Goal: Transaction & Acquisition: Purchase product/service

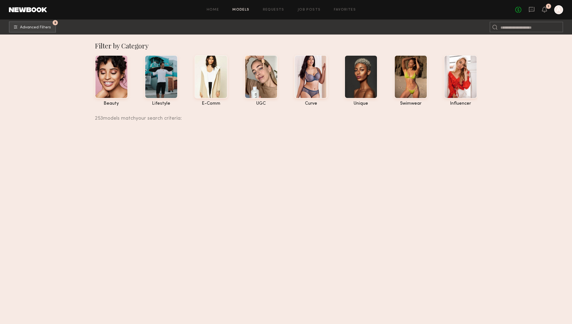
scroll to position [3880, 0]
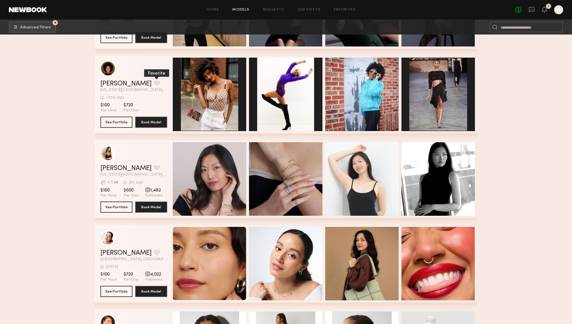
click at [154, 82] on button "grid" at bounding box center [157, 82] width 6 height 5
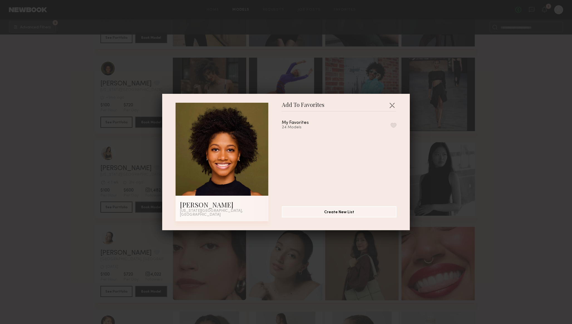
click at [392, 127] on button "button" at bounding box center [394, 125] width 6 height 5
click at [392, 107] on button "button" at bounding box center [391, 105] width 9 height 9
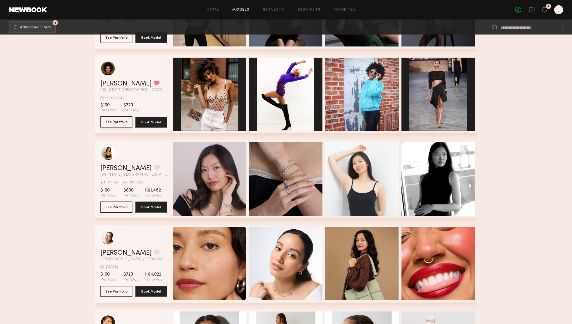
click at [110, 121] on button "See Portfolio" at bounding box center [116, 121] width 32 height 11
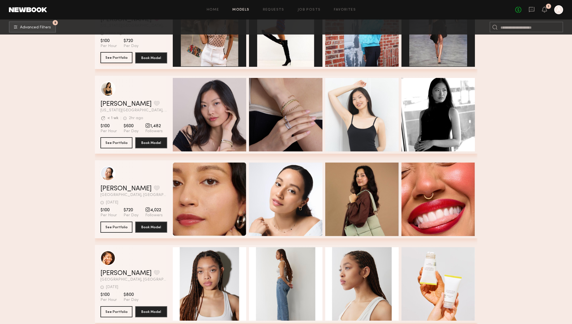
scroll to position [0, 0]
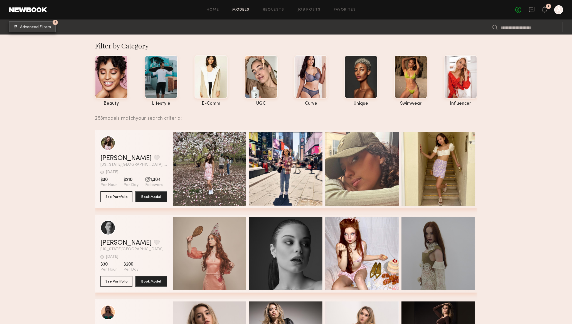
click at [27, 25] on span "Advanced Filters" at bounding box center [35, 27] width 31 height 4
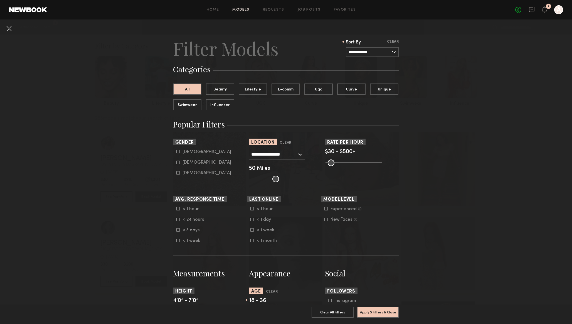
click at [268, 154] on input "**********" at bounding box center [274, 153] width 46 height 9
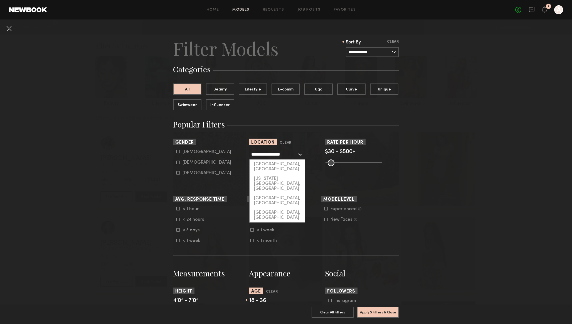
click at [268, 154] on input "**********" at bounding box center [274, 153] width 46 height 9
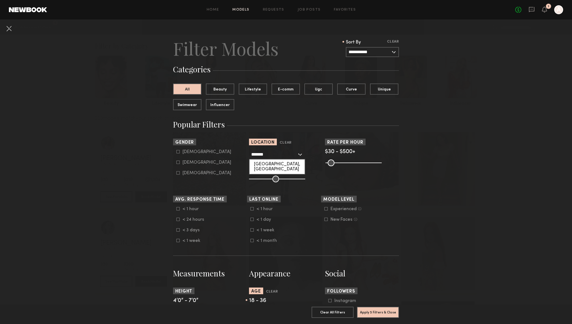
click at [262, 162] on div "Detroit, MI" at bounding box center [277, 166] width 55 height 14
type input "**********"
click at [380, 315] on button "Apply 5 Filters & Close" at bounding box center [378, 311] width 42 height 11
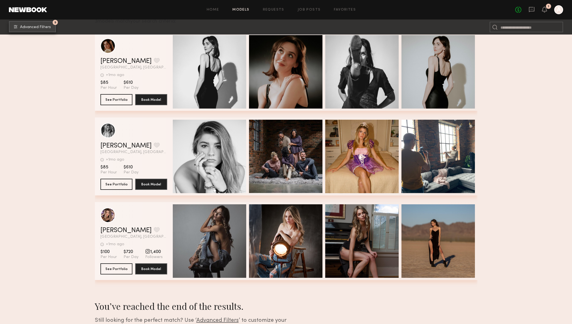
scroll to position [98, 0]
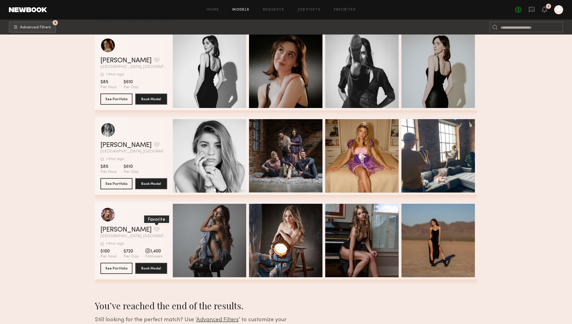
click at [154, 226] on button "grid" at bounding box center [157, 228] width 6 height 5
click at [122, 265] on button "See Portfolio" at bounding box center [116, 267] width 32 height 11
click at [118, 184] on button "See Portfolio" at bounding box center [116, 183] width 32 height 11
click at [117, 98] on button "See Portfolio" at bounding box center [116, 98] width 32 height 11
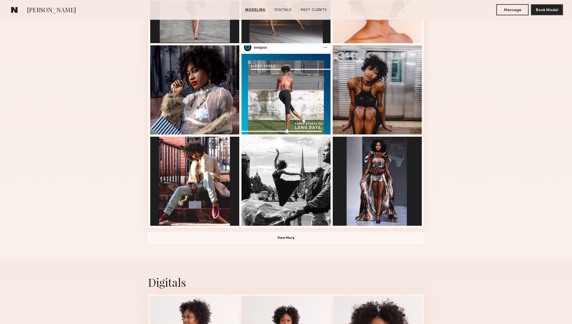
scroll to position [350, 0]
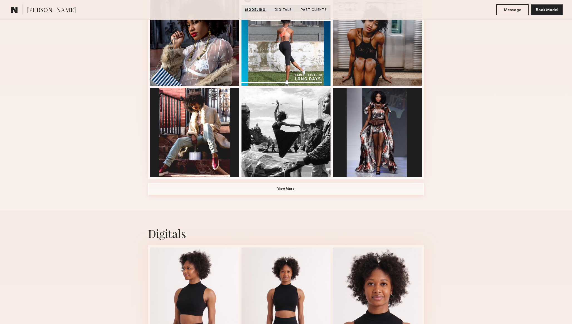
click at [171, 191] on button "View More" at bounding box center [286, 188] width 276 height 11
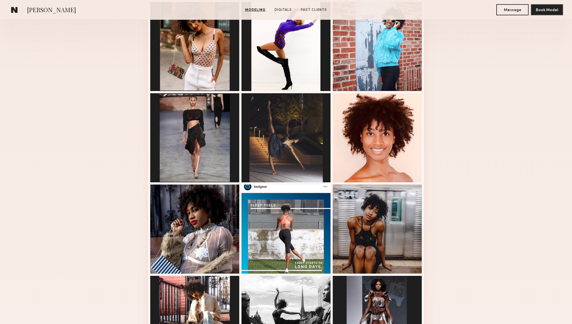
scroll to position [0, 0]
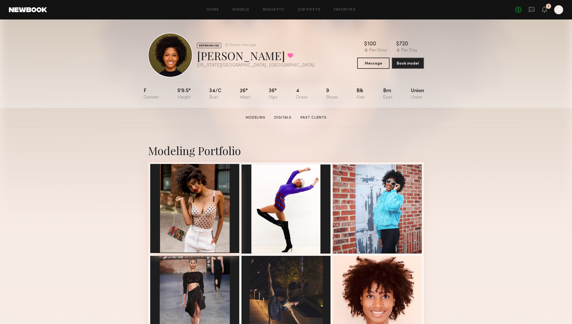
click at [211, 185] on div at bounding box center [194, 208] width 89 height 89
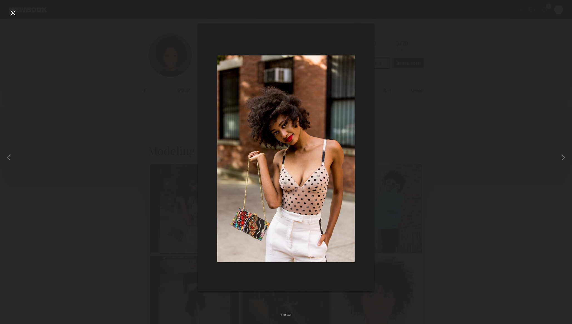
click at [13, 12] on div at bounding box center [12, 12] width 9 height 9
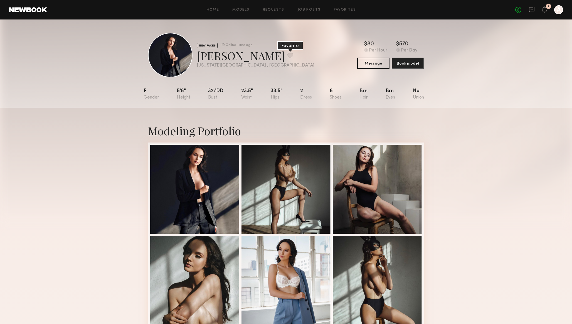
click at [287, 55] on button at bounding box center [290, 55] width 6 height 5
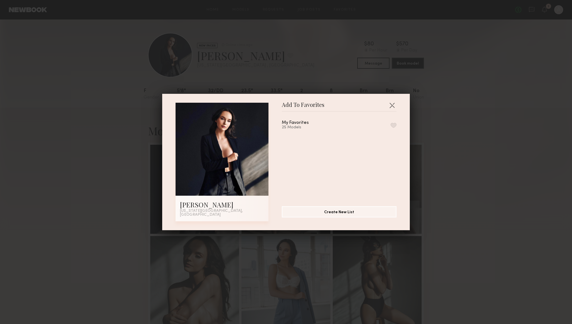
click at [395, 125] on button "button" at bounding box center [394, 125] width 6 height 5
click at [392, 106] on button "button" at bounding box center [391, 105] width 9 height 9
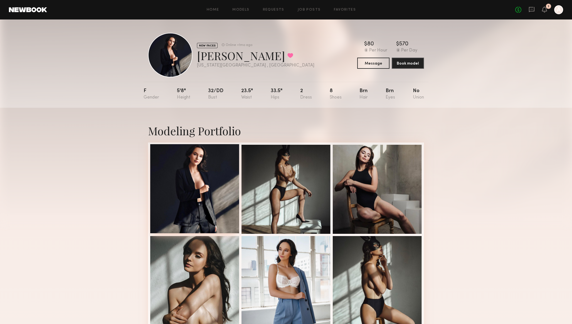
click at [207, 179] on div at bounding box center [194, 188] width 89 height 89
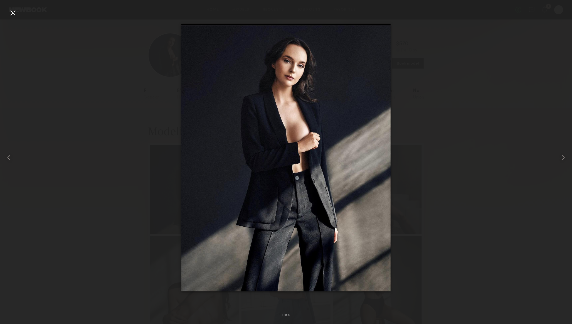
click at [13, 13] on div at bounding box center [12, 12] width 9 height 9
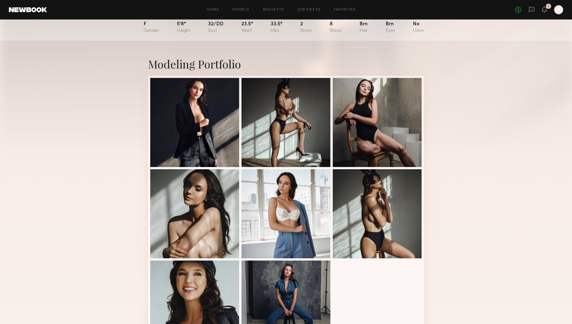
scroll to position [68, 0]
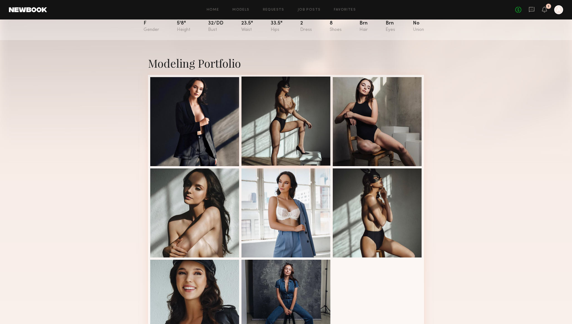
click at [281, 119] on div at bounding box center [285, 120] width 89 height 89
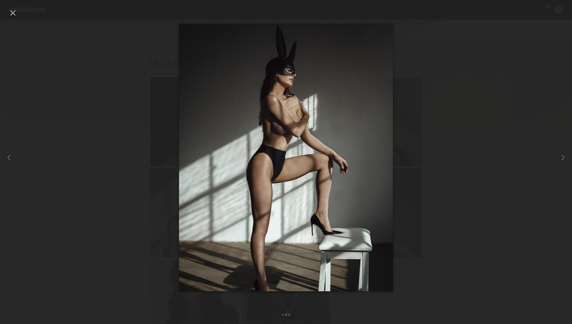
click at [11, 16] on div at bounding box center [12, 12] width 9 height 9
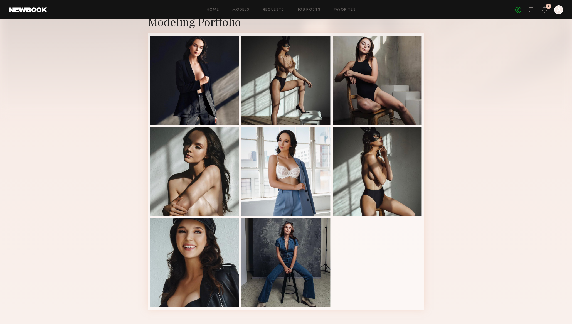
scroll to position [135, 0]
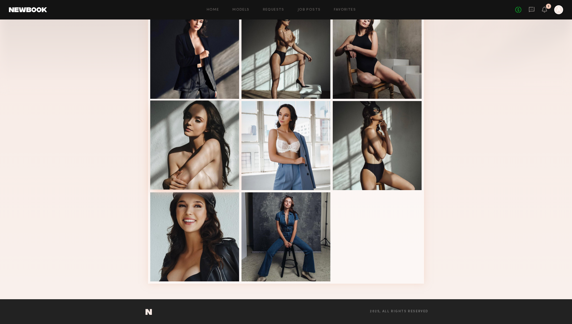
click at [177, 138] on div at bounding box center [194, 144] width 89 height 89
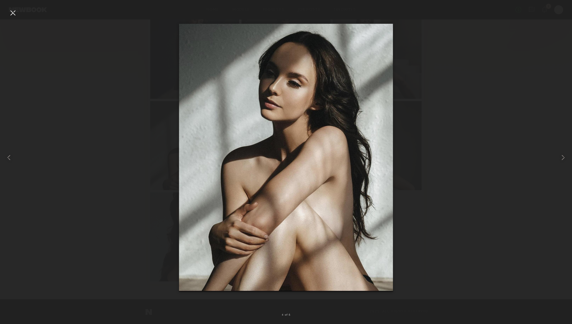
click at [10, 10] on div at bounding box center [12, 12] width 9 height 9
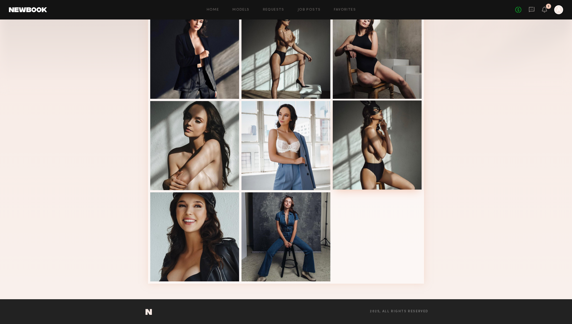
click at [386, 145] on div at bounding box center [377, 144] width 89 height 89
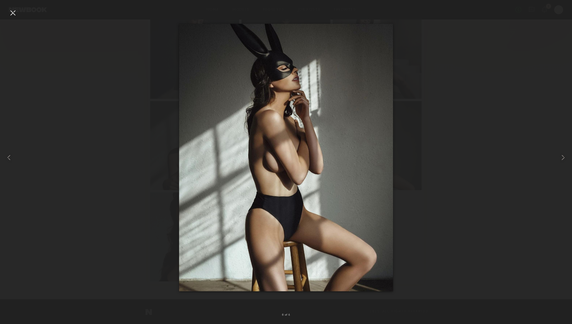
click at [14, 16] on div at bounding box center [12, 12] width 9 height 9
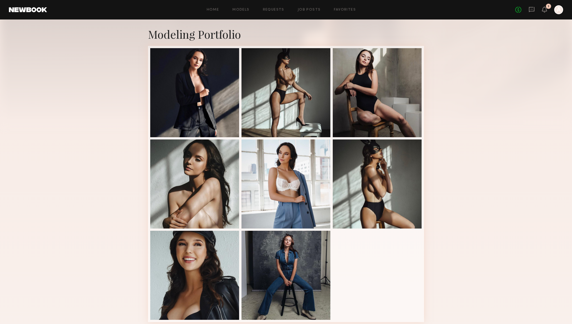
scroll to position [0, 0]
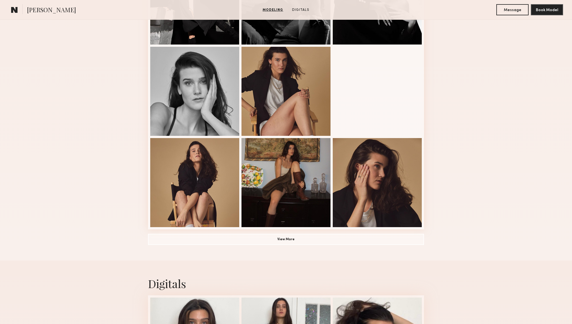
scroll to position [330, 0]
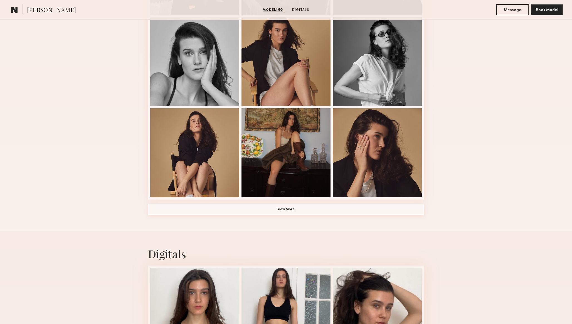
click at [250, 210] on button "View More" at bounding box center [286, 209] width 276 height 11
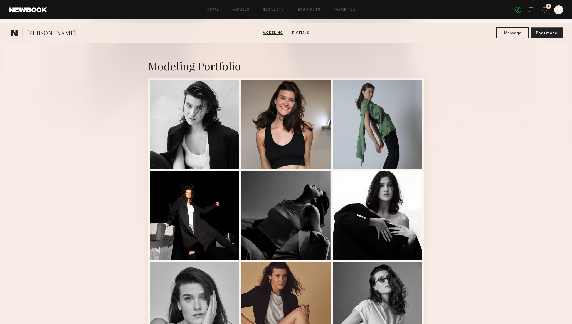
scroll to position [0, 0]
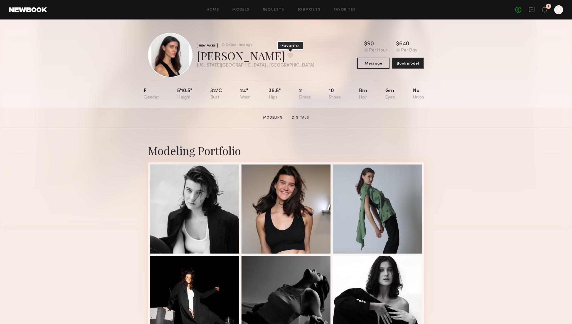
click at [287, 54] on button at bounding box center [290, 55] width 6 height 5
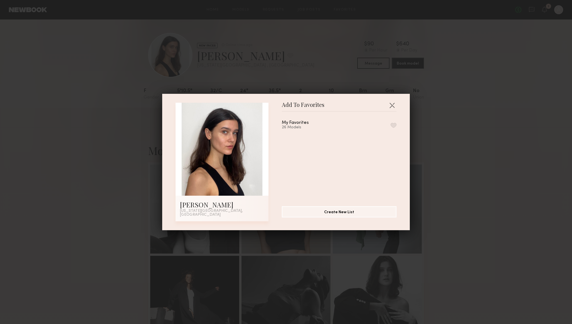
click at [394, 125] on button "button" at bounding box center [394, 125] width 6 height 5
click at [392, 106] on button "button" at bounding box center [391, 105] width 9 height 9
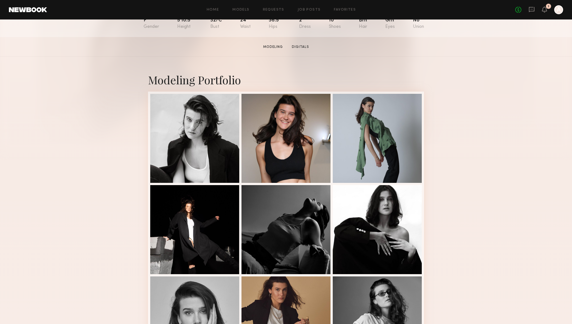
scroll to position [74, 0]
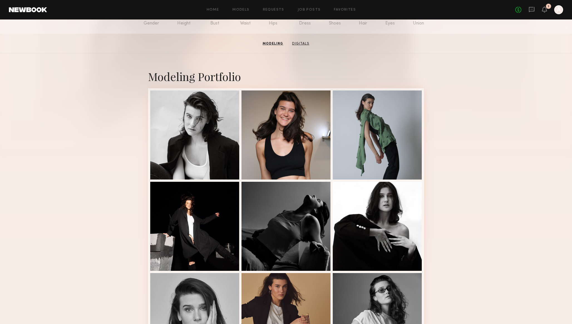
click at [300, 44] on link "Digitals" at bounding box center [301, 43] width 22 height 5
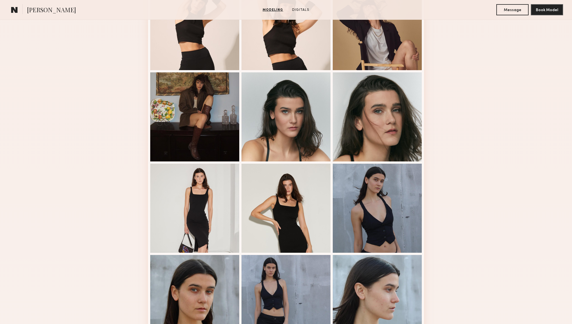
scroll to position [547, 0]
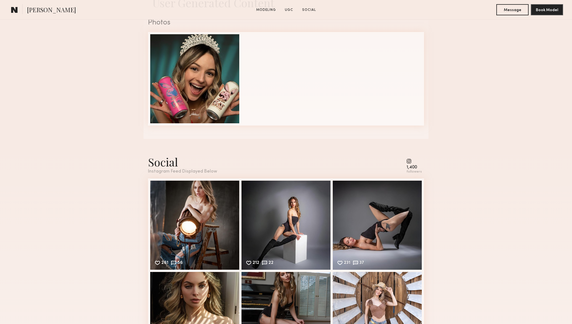
scroll to position [652, 0]
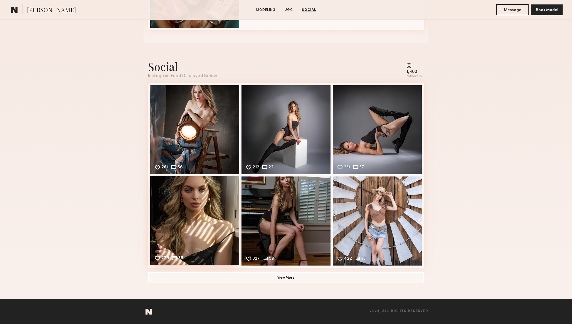
click at [190, 213] on div "229 36 Likes & comments displayed to show model’s engagement" at bounding box center [194, 220] width 89 height 89
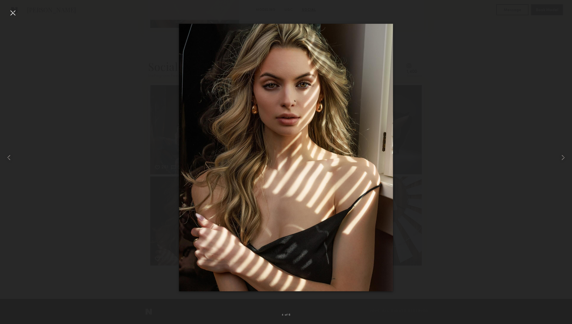
click at [73, 132] on div at bounding box center [286, 157] width 572 height 297
click at [81, 128] on div at bounding box center [286, 157] width 572 height 297
click at [15, 13] on div at bounding box center [12, 12] width 9 height 9
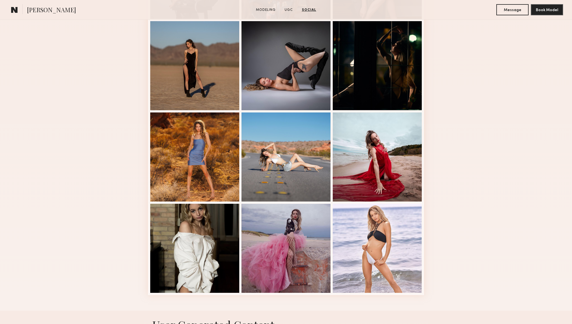
scroll to position [0, 0]
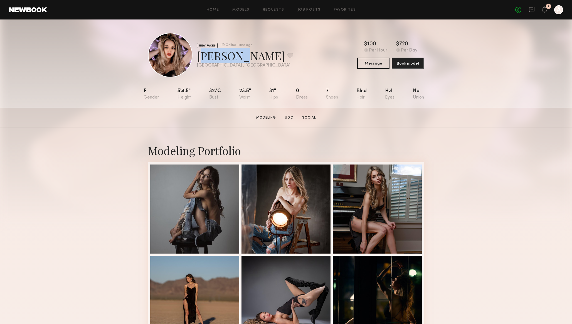
drag, startPoint x: 197, startPoint y: 57, endPoint x: 234, endPoint y: 57, distance: 36.7
click at [234, 57] on div "Kylee K. Favorite" at bounding box center [245, 55] width 96 height 15
copy div "Kylee K"
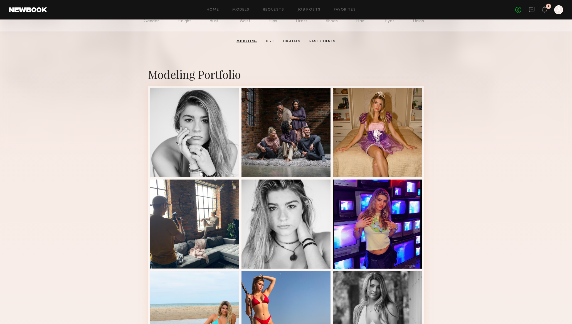
scroll to position [73, 0]
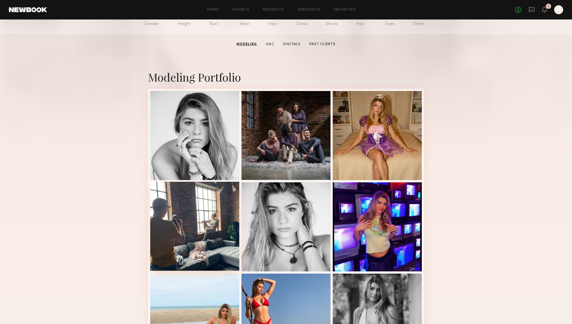
click at [201, 218] on div at bounding box center [194, 226] width 89 height 89
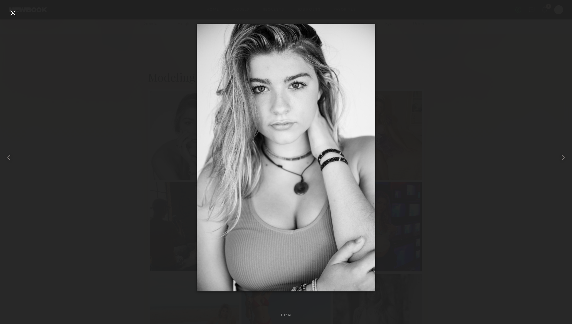
click at [164, 119] on div at bounding box center [286, 157] width 572 height 297
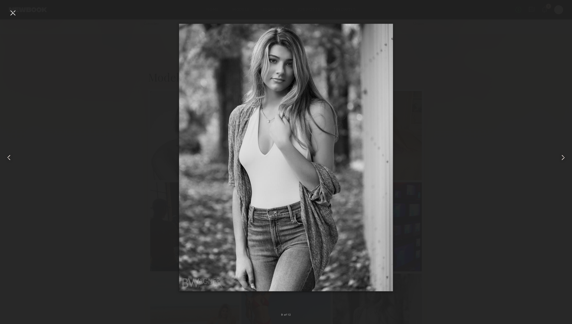
click at [12, 12] on div at bounding box center [12, 12] width 9 height 9
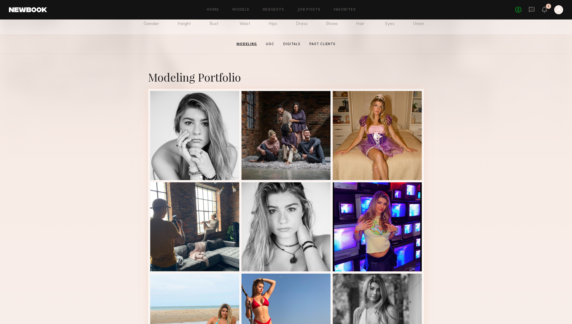
scroll to position [0, 0]
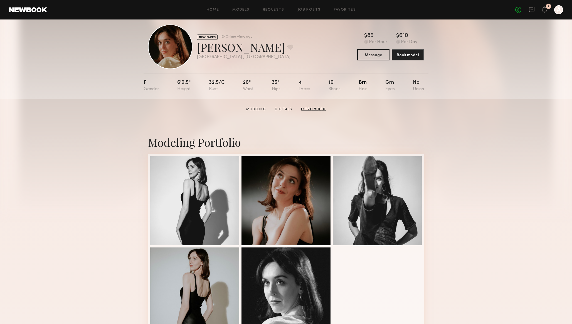
scroll to position [0, 0]
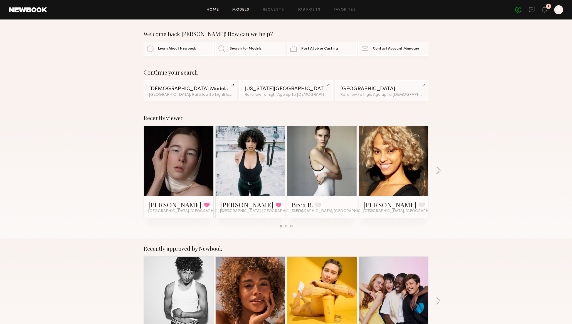
click at [245, 9] on link "Models" at bounding box center [240, 10] width 17 height 4
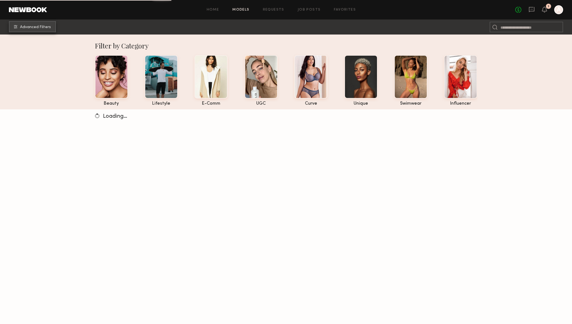
click at [33, 26] on span "Advanced Filters" at bounding box center [35, 27] width 31 height 4
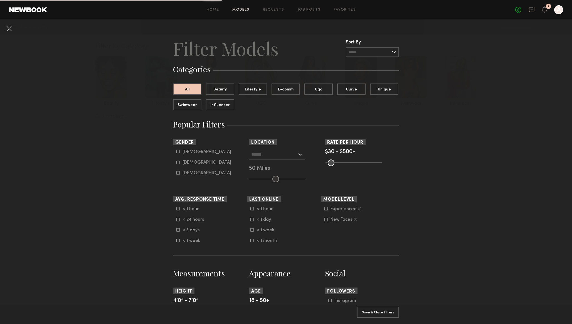
click at [265, 153] on input "text" at bounding box center [274, 153] width 46 height 9
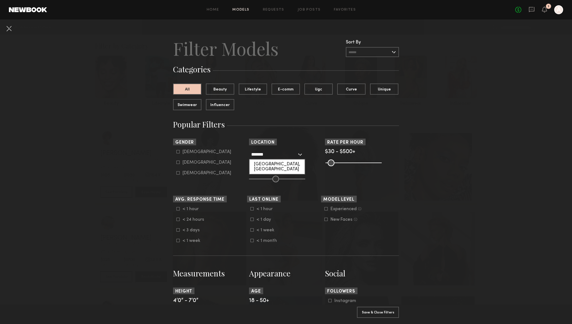
click at [264, 161] on div "[GEOGRAPHIC_DATA], [GEOGRAPHIC_DATA]" at bounding box center [277, 166] width 55 height 14
type input "**********"
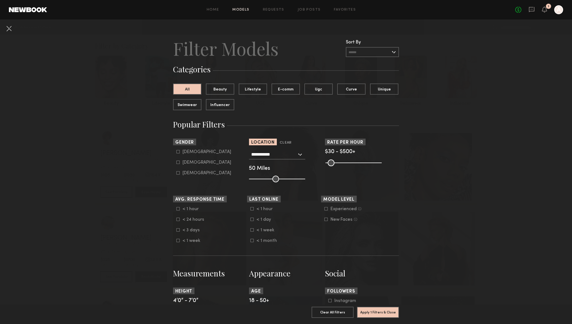
click at [188, 164] on div "[DEMOGRAPHIC_DATA]" at bounding box center [206, 162] width 49 height 3
type input "**"
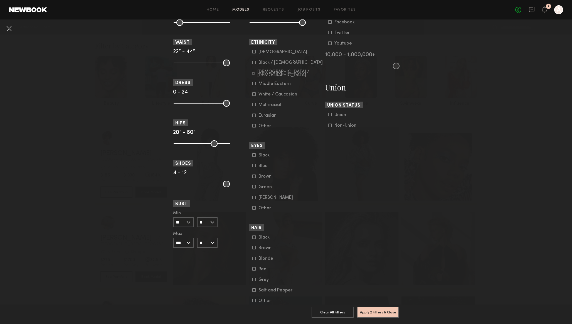
scroll to position [330, 0]
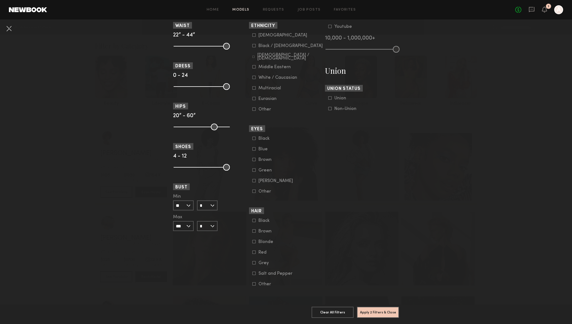
click at [210, 200] on input "*" at bounding box center [207, 205] width 21 height 10
click at [208, 210] on div "B" at bounding box center [206, 214] width 19 height 9
click at [210, 200] on input "*" at bounding box center [207, 205] width 21 height 10
click at [209, 220] on div "C" at bounding box center [206, 224] width 19 height 9
type input "*"
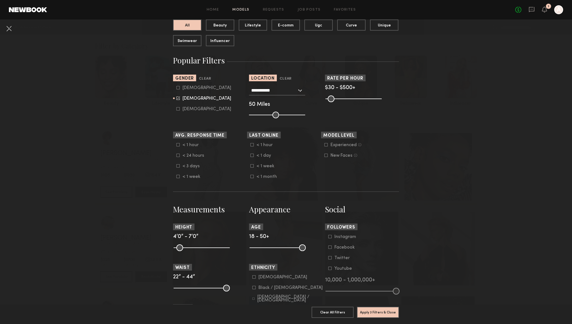
scroll to position [0, 0]
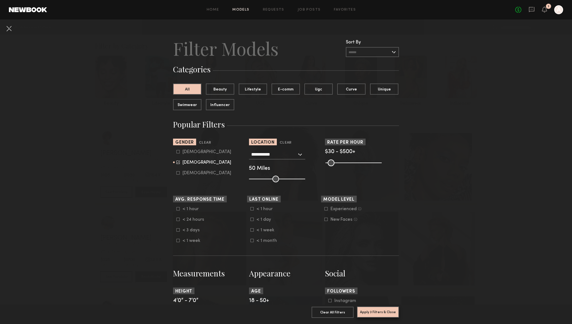
click at [378, 312] on button "Apply 3 Filters & Close" at bounding box center [378, 311] width 42 height 11
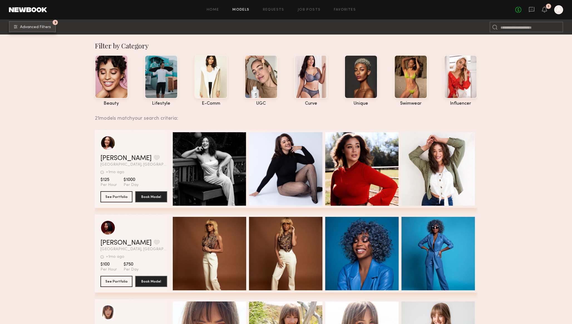
click at [25, 26] on span "Advanced Filters" at bounding box center [35, 27] width 31 height 4
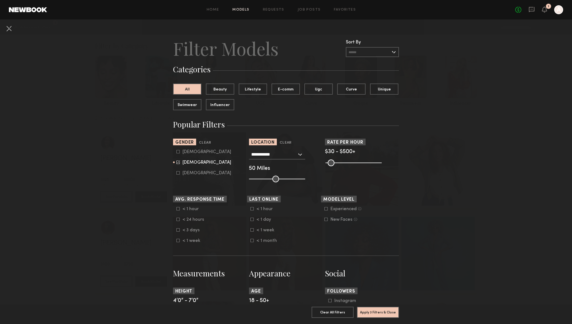
click at [357, 51] on input "text" at bounding box center [372, 52] width 53 height 10
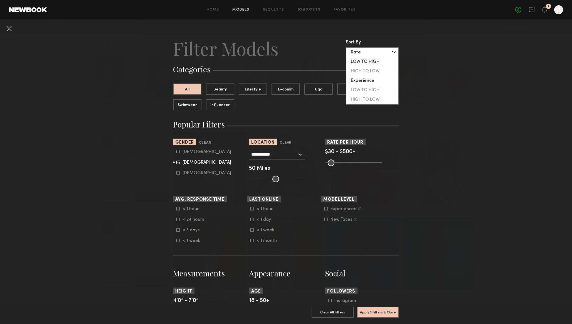
click at [360, 61] on div "LOW TO HIGH" at bounding box center [372, 61] width 52 height 9
type input "**********"
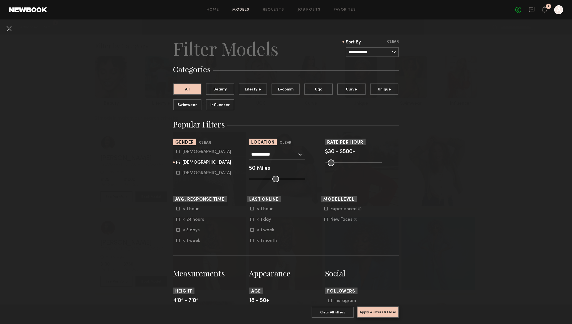
click at [370, 312] on button "Apply 4 Filters & Close" at bounding box center [378, 311] width 42 height 11
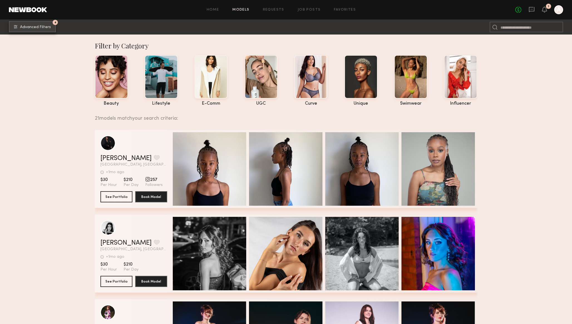
click at [39, 29] on span "Advanced Filters" at bounding box center [35, 27] width 31 height 4
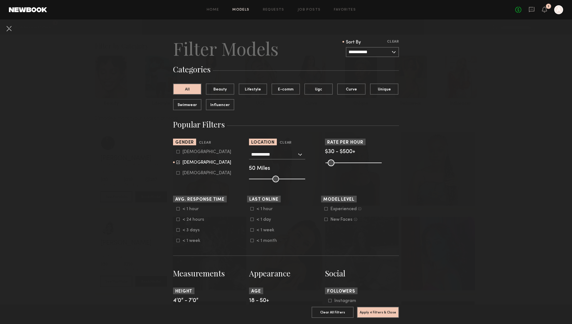
click at [274, 155] on input "**********" at bounding box center [274, 153] width 46 height 9
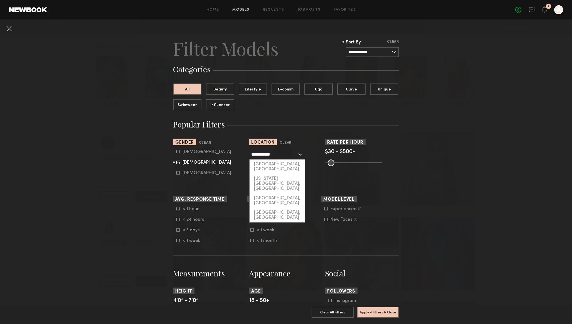
click at [274, 155] on input "**********" at bounding box center [274, 153] width 46 height 9
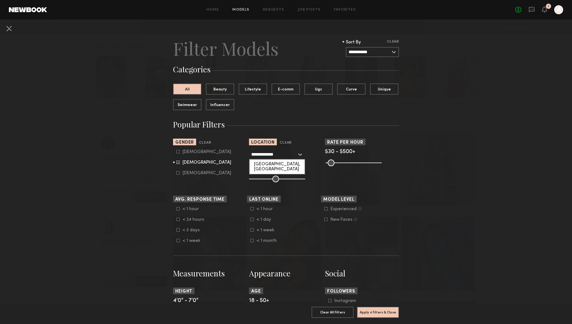
click at [268, 162] on div "San Francisco, CA" at bounding box center [277, 166] width 55 height 14
type input "**********"
click at [377, 316] on button "Apply 4 Filters & Close" at bounding box center [378, 311] width 42 height 11
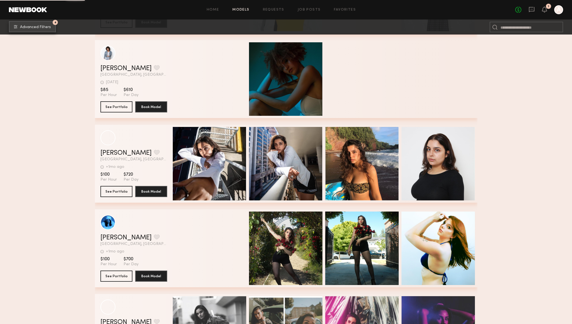
scroll to position [697, 0]
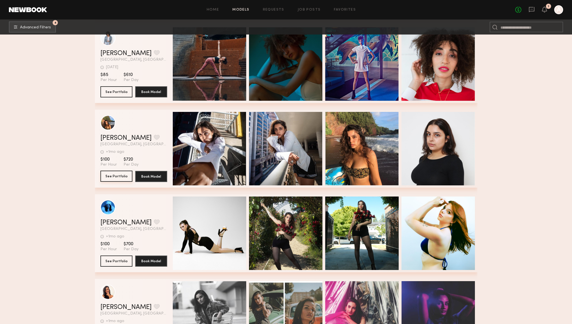
click at [115, 174] on button "See Portfolio" at bounding box center [116, 176] width 32 height 11
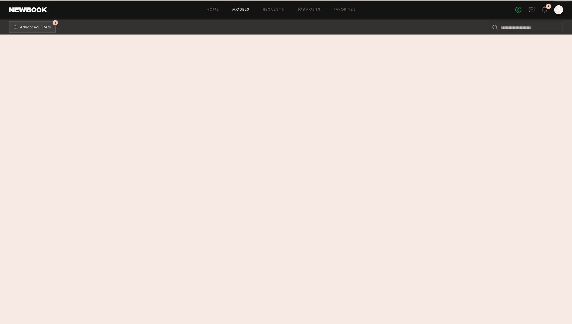
scroll to position [0, 0]
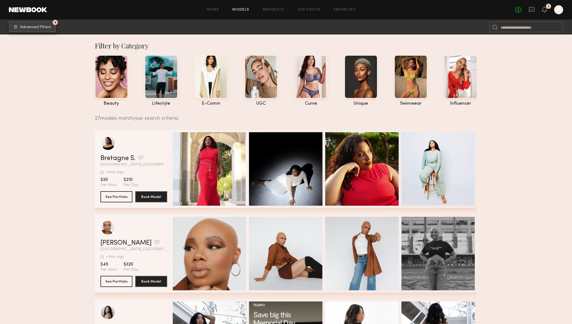
click at [41, 24] on button "4 Advanced Filters" at bounding box center [32, 26] width 47 height 11
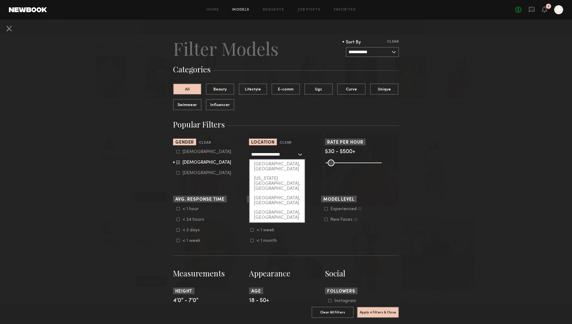
click at [269, 156] on input "**********" at bounding box center [274, 153] width 46 height 9
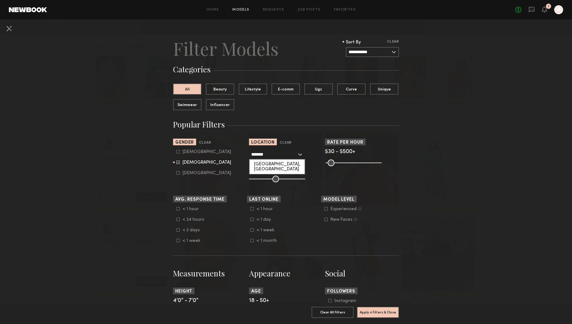
click at [266, 163] on div "[GEOGRAPHIC_DATA], [GEOGRAPHIC_DATA]" at bounding box center [277, 166] width 55 height 14
type input "**********"
click at [378, 309] on button "Apply 4 Filters & Close" at bounding box center [378, 311] width 42 height 11
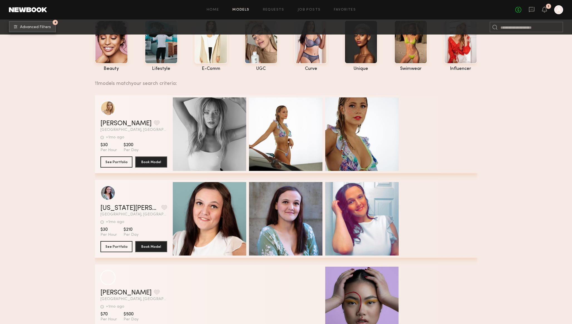
scroll to position [40, 0]
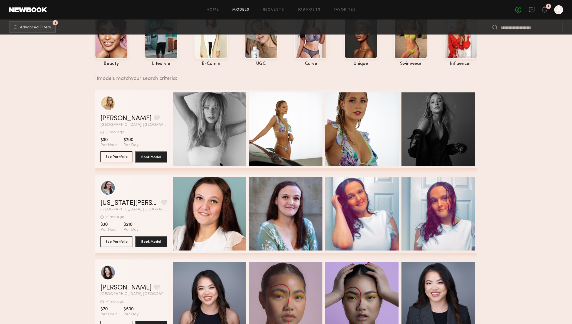
click at [112, 158] on button "See Portfolio" at bounding box center [116, 156] width 32 height 11
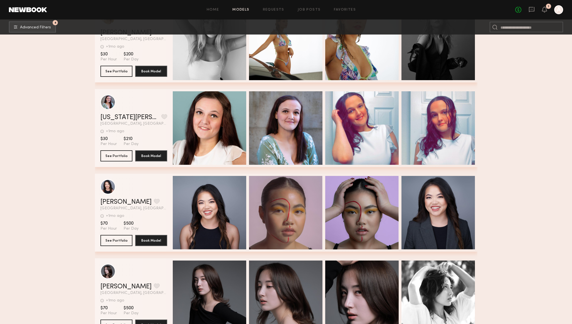
scroll to position [0, 0]
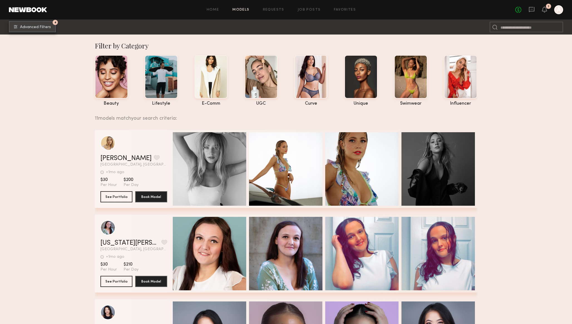
click at [41, 25] on span "Advanced Filters" at bounding box center [35, 27] width 31 height 4
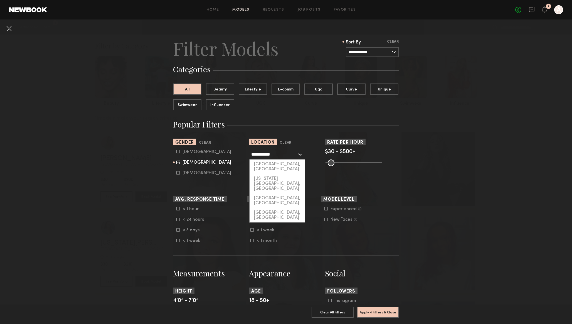
click at [264, 157] on input "**********" at bounding box center [274, 153] width 46 height 9
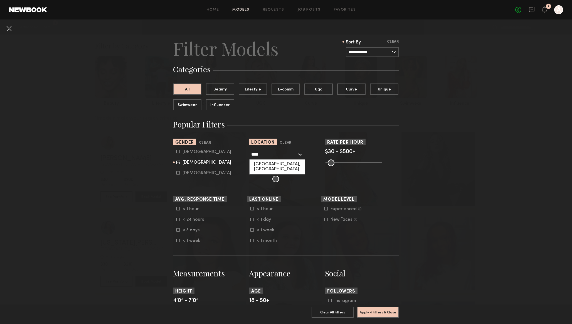
click at [265, 165] on div "Vancouver, WA" at bounding box center [277, 166] width 55 height 14
type input "**********"
click at [383, 311] on button "Apply 4 Filters & Close" at bounding box center [378, 311] width 42 height 11
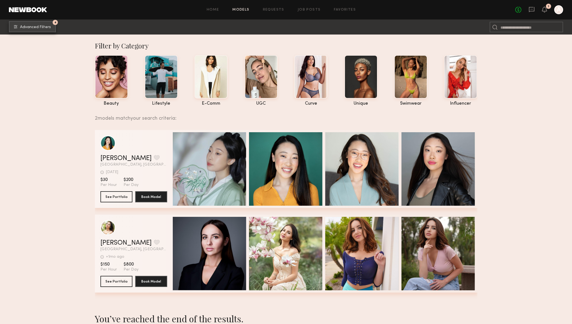
click at [32, 23] on button "4 Advanced Filters" at bounding box center [32, 26] width 47 height 11
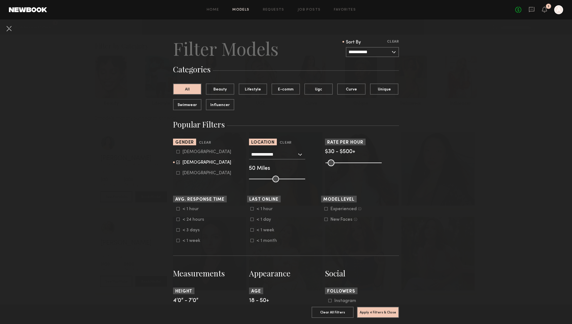
click at [259, 154] on input "**********" at bounding box center [274, 153] width 46 height 9
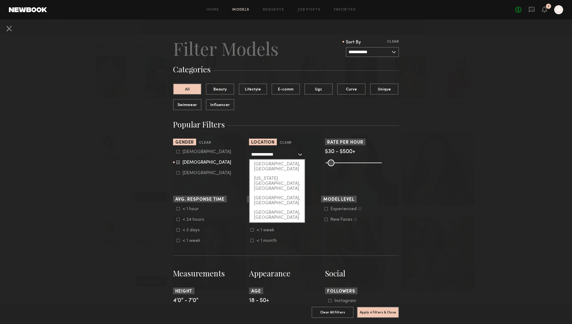
click at [259, 154] on input "**********" at bounding box center [274, 153] width 46 height 9
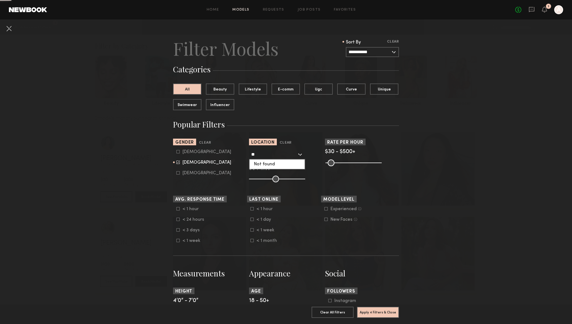
type input "*"
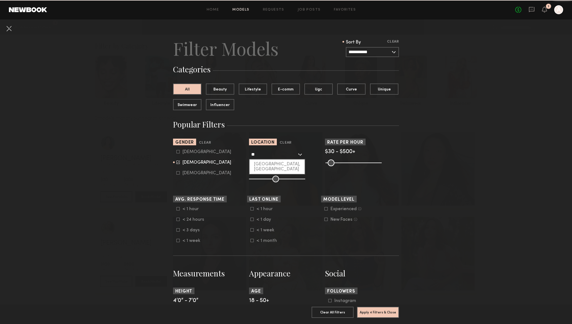
type input "*"
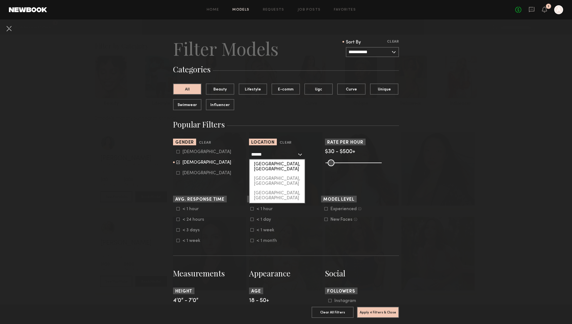
click at [261, 161] on div "[GEOGRAPHIC_DATA], [GEOGRAPHIC_DATA]" at bounding box center [277, 166] width 55 height 14
type input "**********"
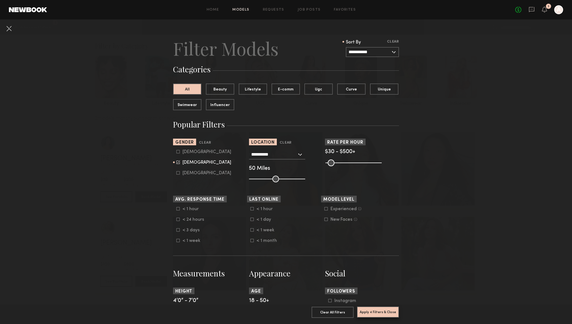
click at [376, 313] on button "Apply 4 Filters & Close" at bounding box center [378, 311] width 42 height 11
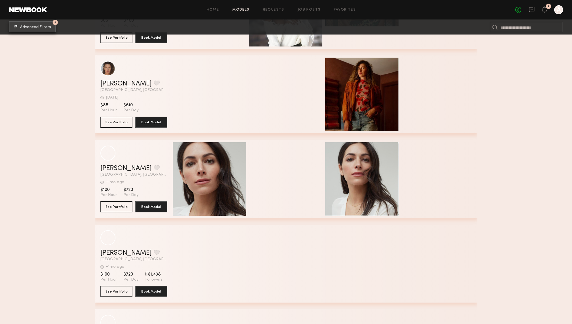
scroll to position [413, 0]
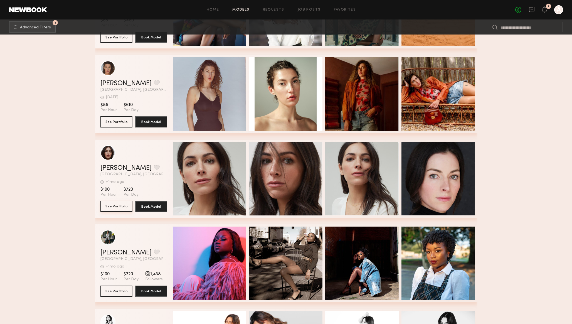
click at [112, 204] on button "See Portfolio" at bounding box center [116, 206] width 32 height 11
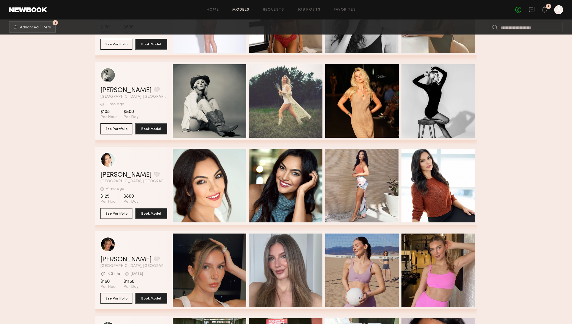
scroll to position [834, 0]
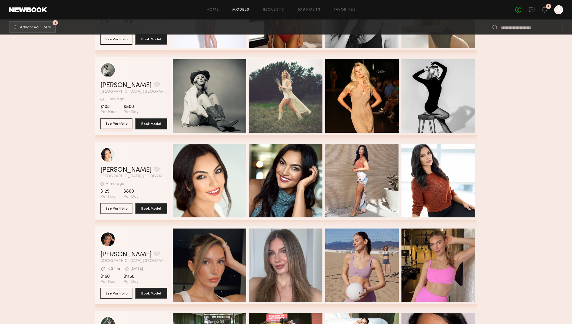
click at [114, 123] on button "See Portfolio" at bounding box center [116, 123] width 32 height 11
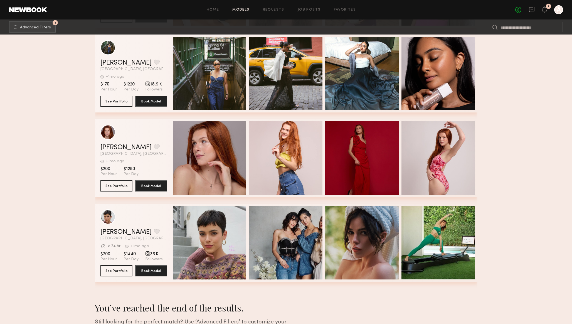
scroll to position [1119, 0]
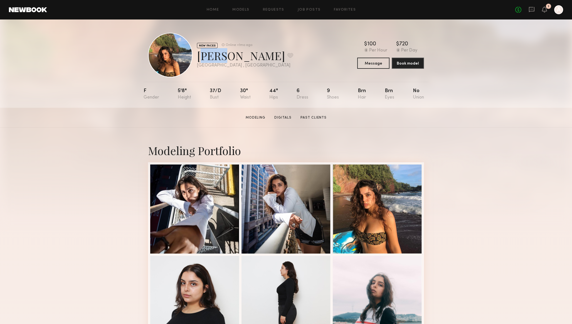
drag, startPoint x: 199, startPoint y: 56, endPoint x: 224, endPoint y: 58, distance: 24.8
click at [224, 58] on div "Eman M. Favorite" at bounding box center [245, 55] width 96 height 15
copy div "Eman"
click at [374, 216] on div at bounding box center [377, 208] width 89 height 89
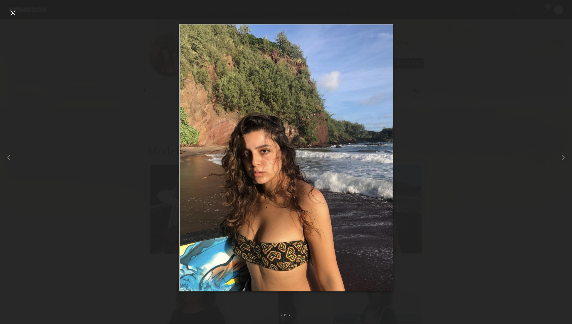
click at [170, 138] on div at bounding box center [286, 157] width 572 height 297
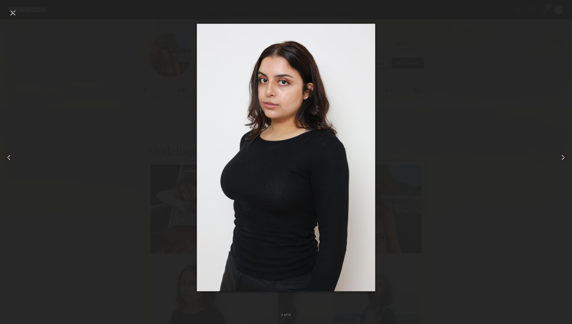
click at [562, 158] on common-icon at bounding box center [563, 157] width 9 height 9
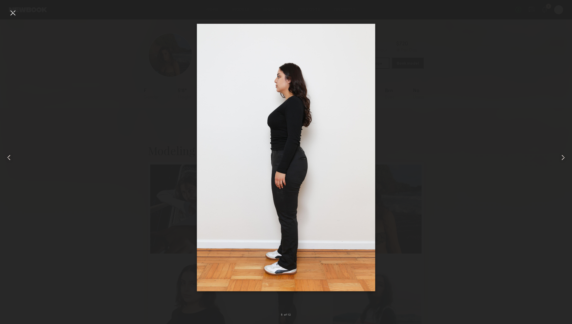
click at [562, 158] on common-icon at bounding box center [563, 157] width 9 height 9
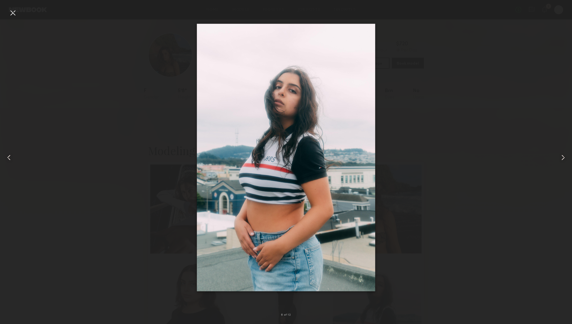
click at [562, 158] on common-icon at bounding box center [563, 157] width 9 height 9
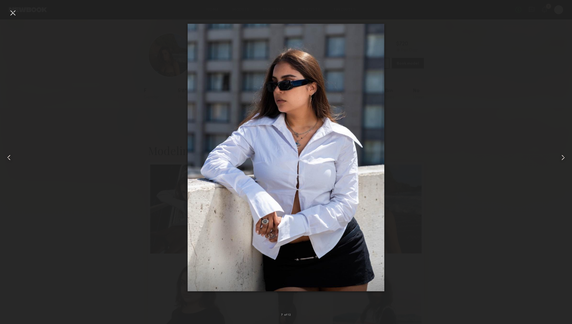
click at [562, 158] on common-icon at bounding box center [563, 157] width 9 height 9
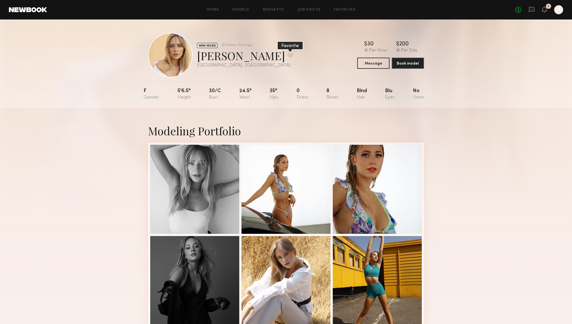
click at [287, 53] on button at bounding box center [290, 55] width 6 height 5
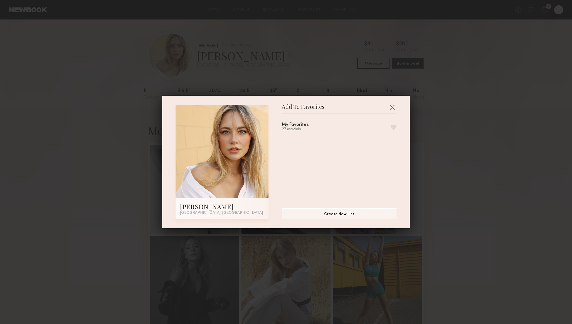
click at [393, 126] on button "button" at bounding box center [394, 127] width 6 height 5
click at [392, 105] on button "button" at bounding box center [391, 107] width 9 height 9
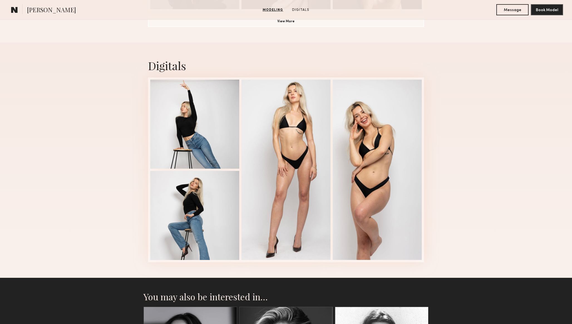
scroll to position [697, 0]
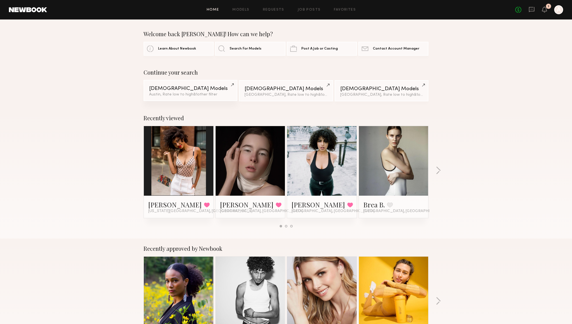
click at [170, 88] on div "[DEMOGRAPHIC_DATA] Models" at bounding box center [190, 88] width 83 height 5
click at [243, 11] on link "Models" at bounding box center [240, 10] width 17 height 4
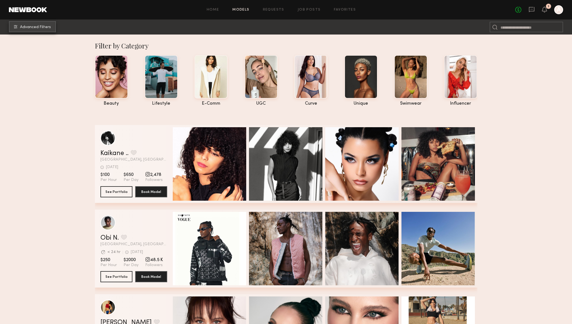
click at [28, 31] on button "Advanced Filters" at bounding box center [32, 26] width 47 height 11
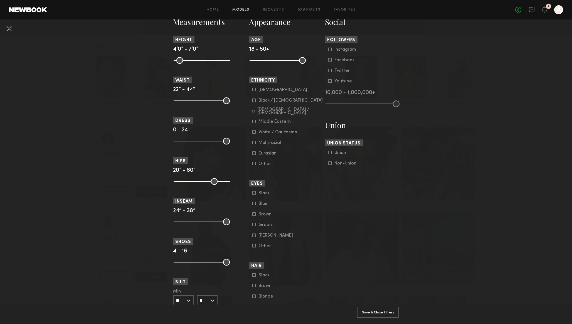
scroll to position [246, 0]
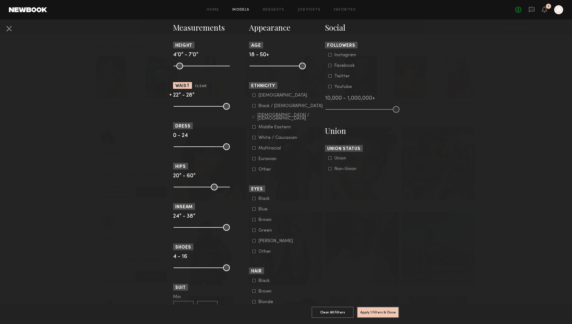
drag, startPoint x: 225, startPoint y: 111, endPoint x: 190, endPoint y: 111, distance: 34.8
type input "**"
click at [190, 110] on input "range" at bounding box center [202, 106] width 56 height 7
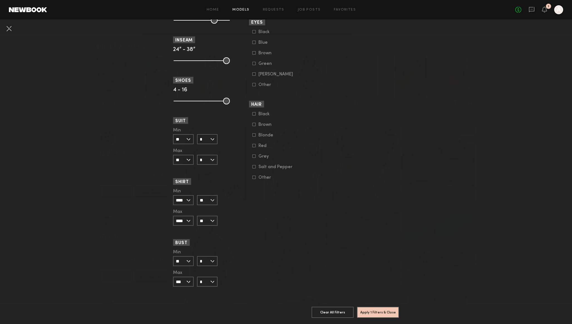
click at [215, 263] on input "*" at bounding box center [207, 261] width 21 height 10
click at [209, 288] on div "D" at bounding box center [206, 289] width 19 height 9
type input "*"
click at [377, 311] on button "Apply 2 Filters & Close" at bounding box center [378, 311] width 42 height 11
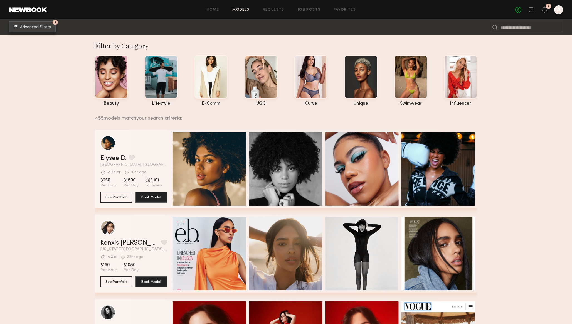
click at [41, 26] on span "Advanced Filters" at bounding box center [35, 27] width 31 height 4
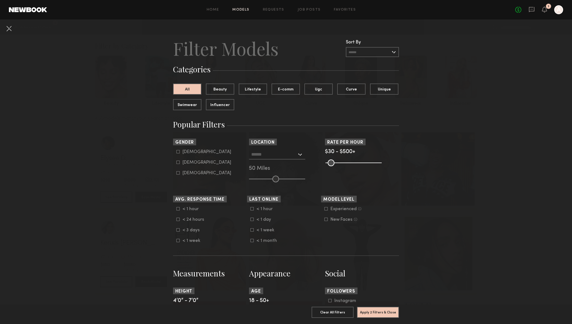
click at [360, 53] on input "text" at bounding box center [372, 52] width 53 height 10
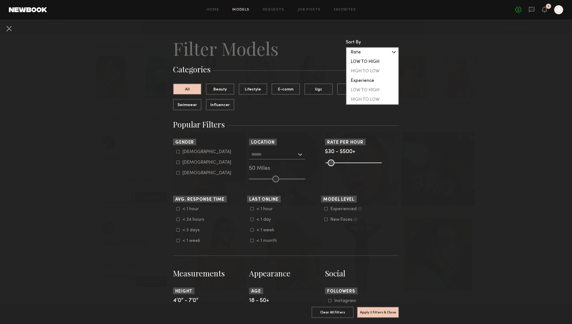
click at [361, 63] on div "LOW TO HIGH" at bounding box center [372, 61] width 52 height 9
type input "**********"
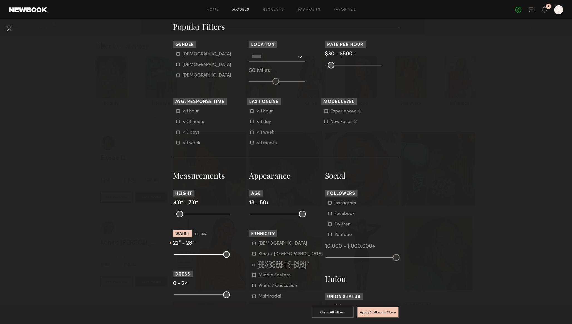
scroll to position [97, 0]
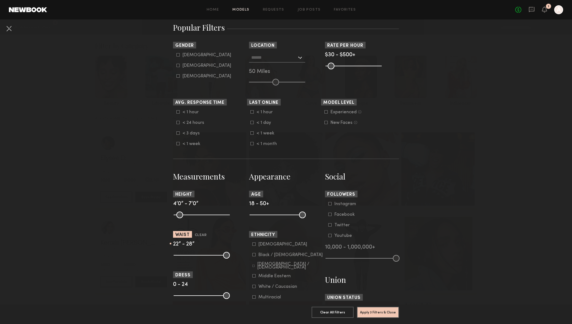
click at [339, 124] on div "New Faces" at bounding box center [341, 122] width 22 height 3
click at [371, 313] on button "Apply 4 Filters & Close" at bounding box center [378, 311] width 42 height 11
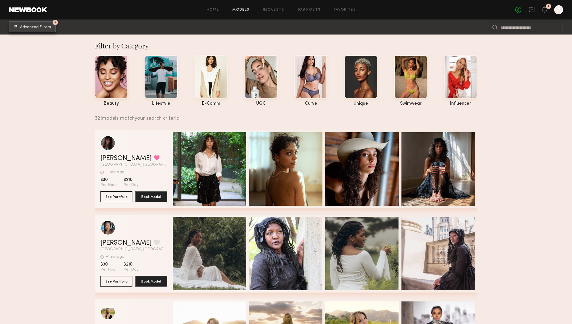
click at [35, 31] on button "4 Advanced Filters" at bounding box center [32, 26] width 47 height 11
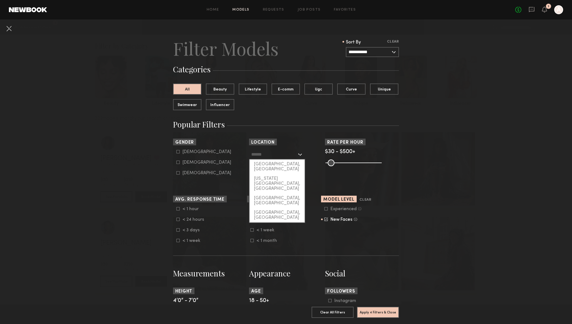
click at [267, 155] on input "text" at bounding box center [274, 153] width 46 height 9
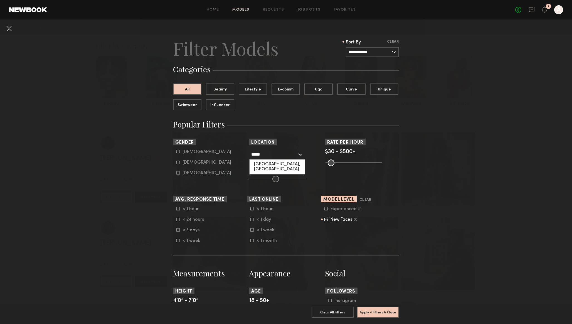
click at [268, 161] on div "[GEOGRAPHIC_DATA], [GEOGRAPHIC_DATA]" at bounding box center [277, 166] width 55 height 14
type input "**********"
click at [343, 219] on div "New Faces" at bounding box center [341, 219] width 22 height 3
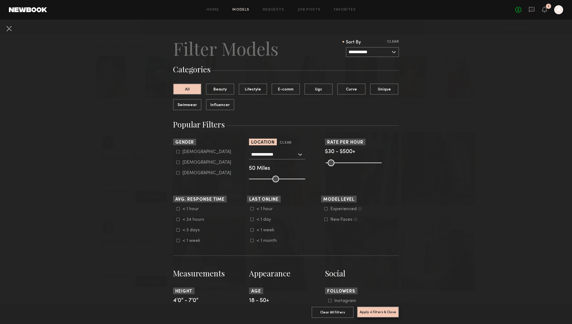
click at [380, 312] on button "Apply 4 Filters & Close" at bounding box center [378, 311] width 42 height 11
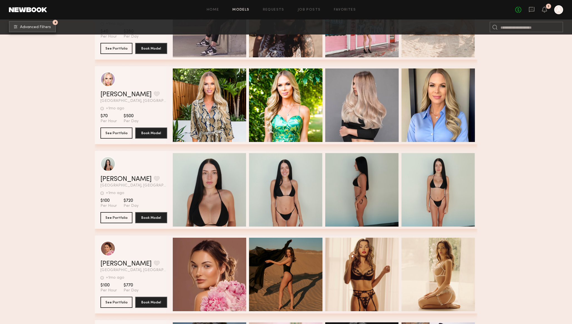
scroll to position [164, 0]
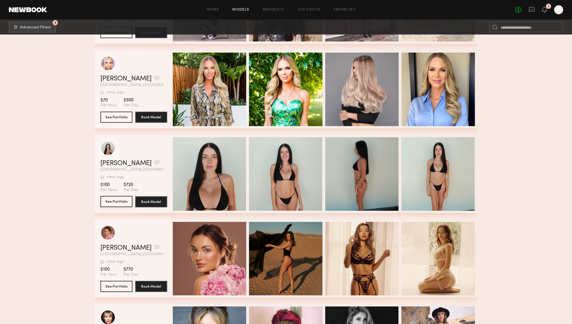
click at [121, 199] on button "See Portfolio" at bounding box center [116, 201] width 32 height 11
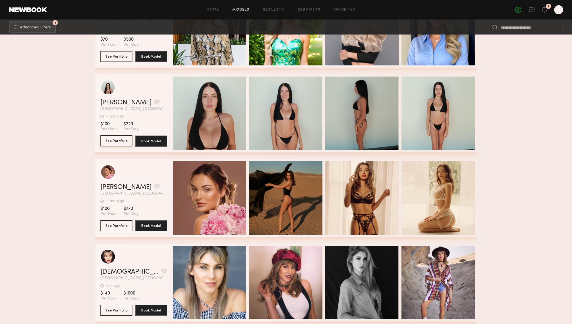
scroll to position [223, 0]
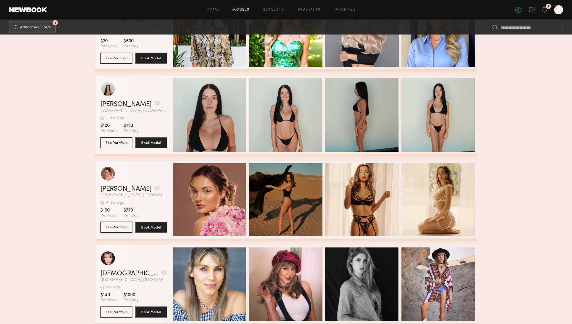
click at [119, 226] on button "See Portfolio" at bounding box center [116, 226] width 32 height 11
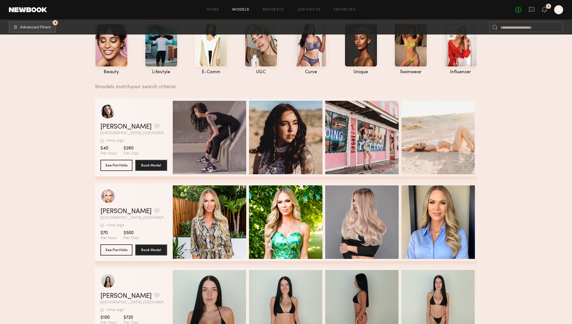
scroll to position [0, 0]
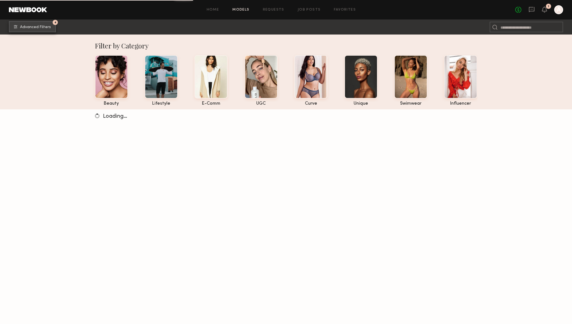
click at [32, 29] on button "4 Advanced Filters" at bounding box center [32, 26] width 47 height 11
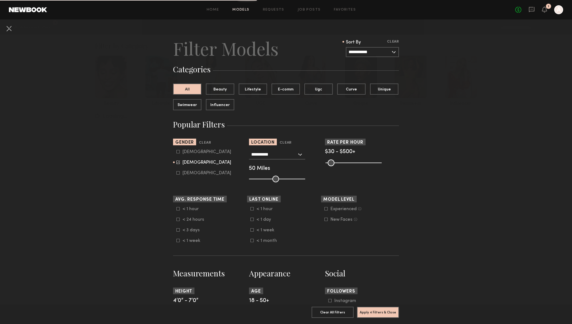
click at [260, 151] on input "**********" at bounding box center [274, 153] width 46 height 9
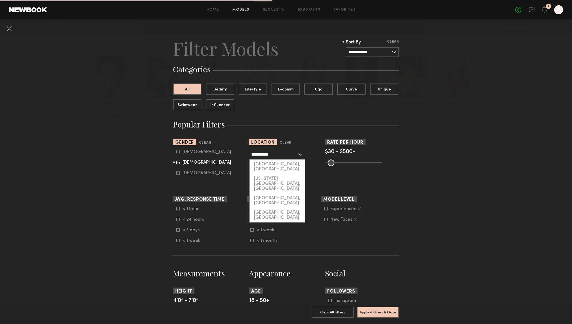
click at [260, 151] on input "**********" at bounding box center [274, 153] width 46 height 9
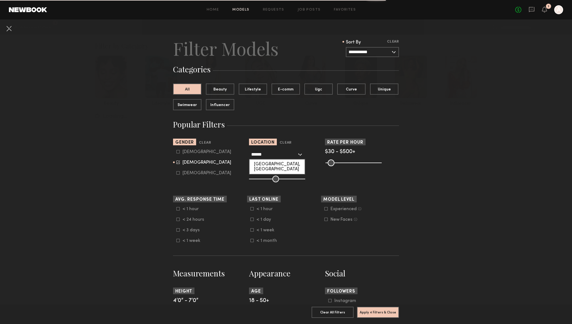
click at [263, 163] on div "Dallas, TX" at bounding box center [277, 166] width 55 height 14
type input "**********"
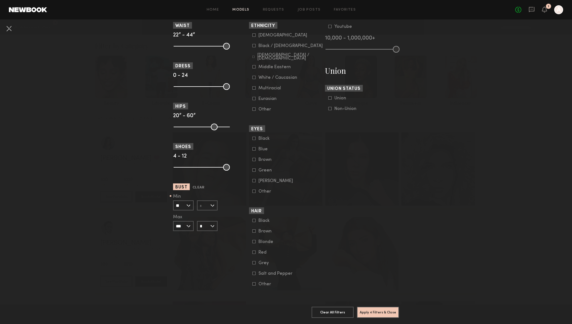
scroll to position [328, 0]
click at [208, 200] on input "text" at bounding box center [207, 205] width 21 height 10
click at [205, 220] on div "C" at bounding box center [206, 224] width 19 height 9
type input "*"
click at [377, 312] on button "Apply 4 Filters & Close" at bounding box center [378, 311] width 42 height 11
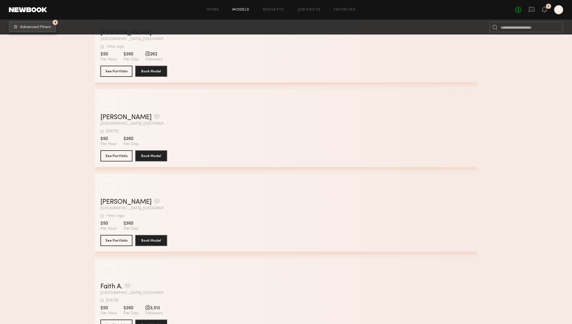
scroll to position [377, 0]
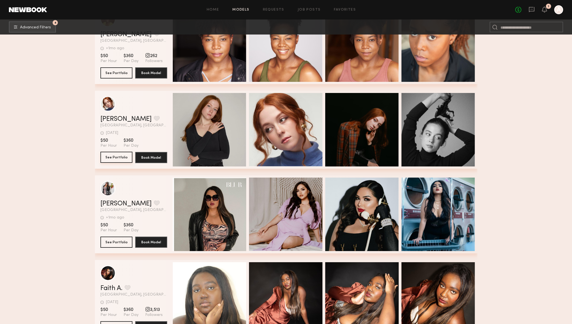
click at [117, 157] on button "See Portfolio" at bounding box center [116, 157] width 32 height 11
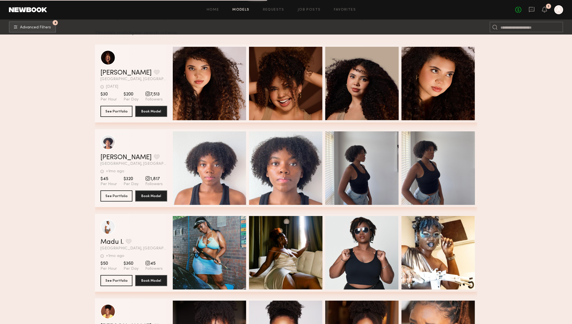
scroll to position [0, 0]
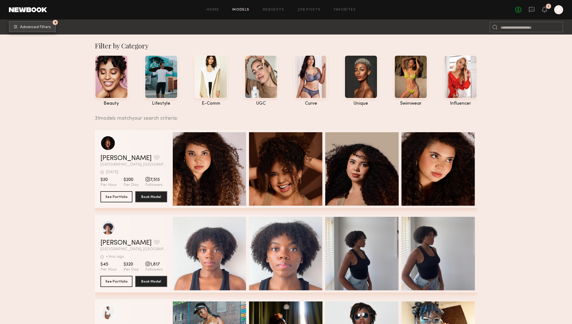
click at [39, 22] on button "4 Advanced Filters" at bounding box center [32, 26] width 47 height 11
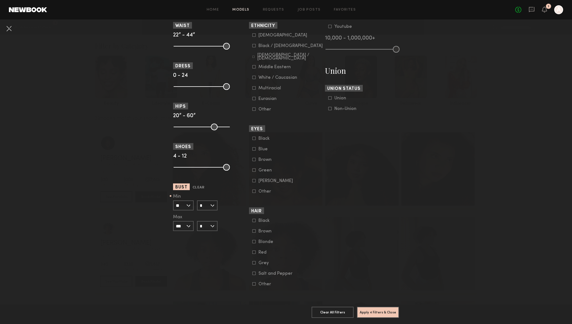
scroll to position [314, 0]
click at [209, 203] on input "*" at bounding box center [207, 205] width 21 height 10
click at [209, 212] on div "B" at bounding box center [206, 214] width 19 height 9
type input "*"
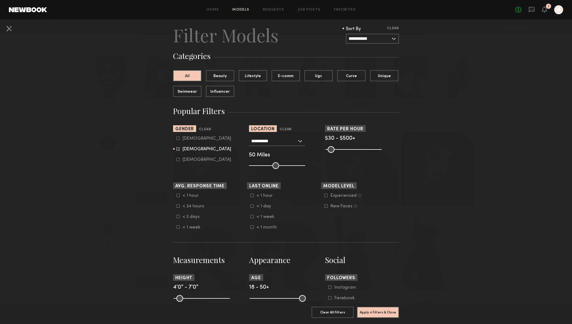
scroll to position [4, 0]
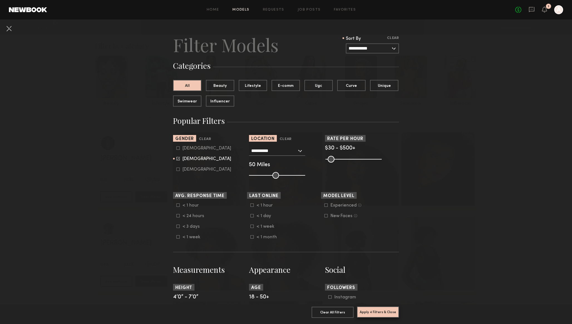
click at [379, 311] on button "Apply 4 Filters & Close" at bounding box center [378, 311] width 42 height 11
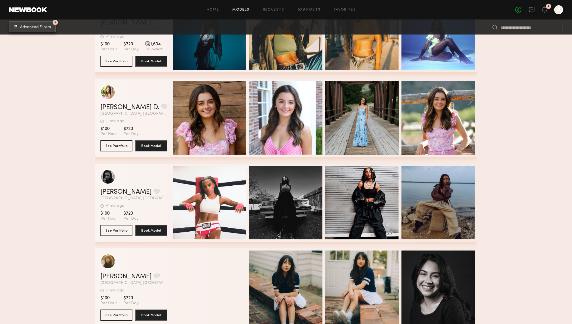
scroll to position [1915, 0]
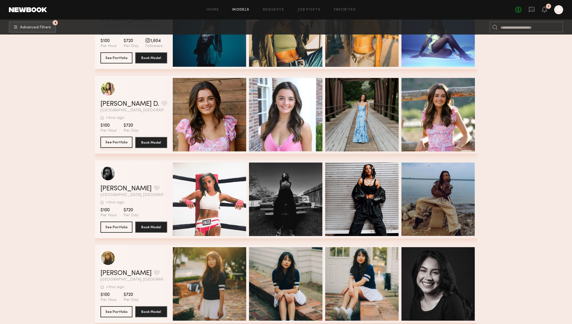
click at [114, 144] on button "See Portfolio" at bounding box center [116, 142] width 32 height 11
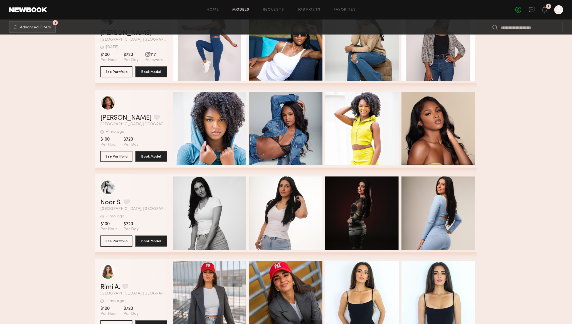
scroll to position [2238, 0]
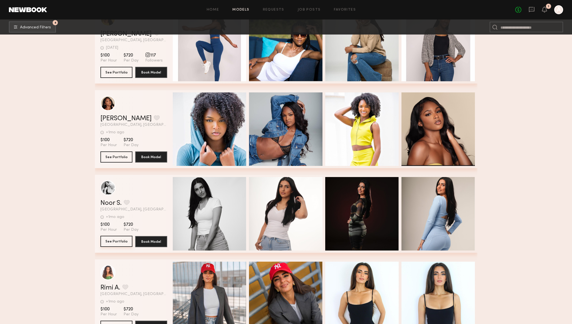
click at [117, 241] on button "See Portfolio" at bounding box center [116, 241] width 32 height 11
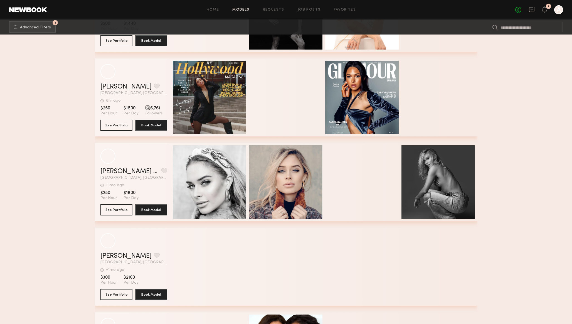
scroll to position [3719, 0]
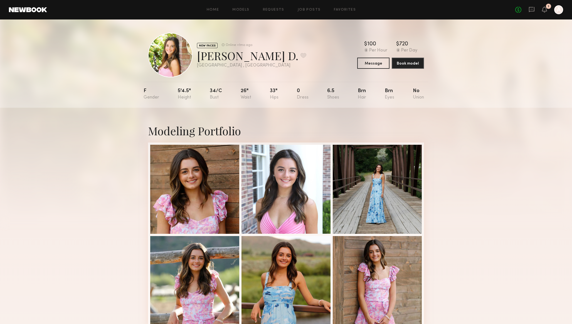
scroll to position [44, 0]
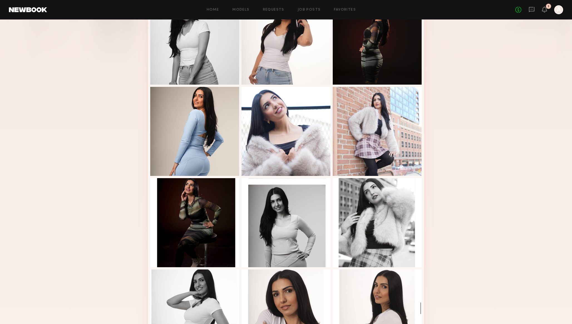
scroll to position [213, 0]
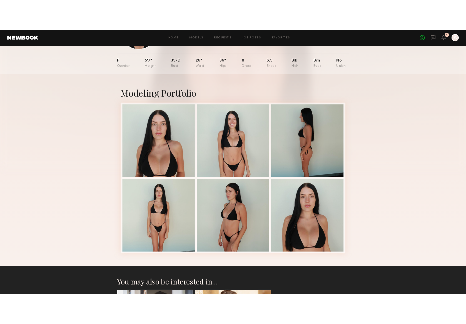
scroll to position [50, 0]
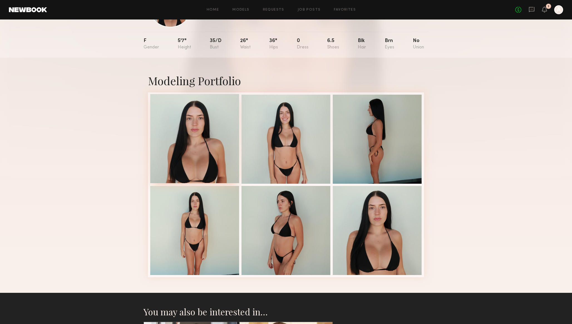
click at [180, 149] on div at bounding box center [194, 138] width 89 height 89
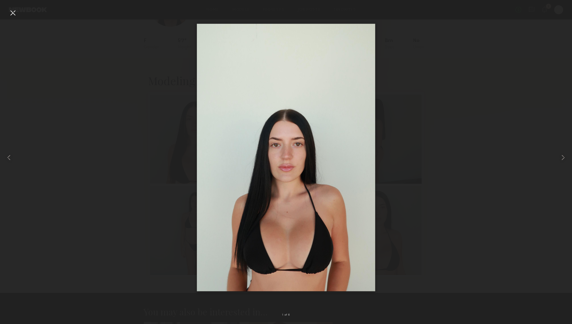
click at [303, 199] on img at bounding box center [286, 157] width 178 height 267
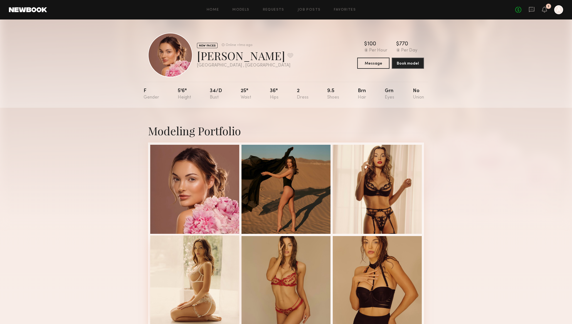
click at [187, 294] on div at bounding box center [194, 279] width 89 height 89
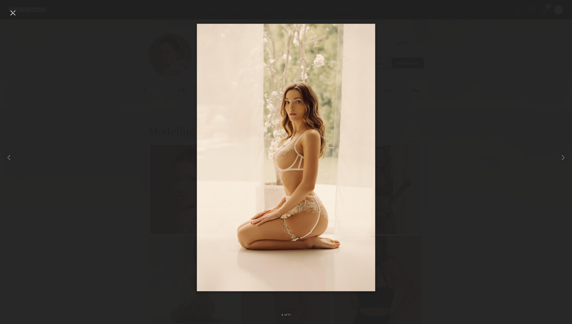
click at [294, 163] on img at bounding box center [286, 157] width 178 height 267
